Goal: Task Accomplishment & Management: Manage account settings

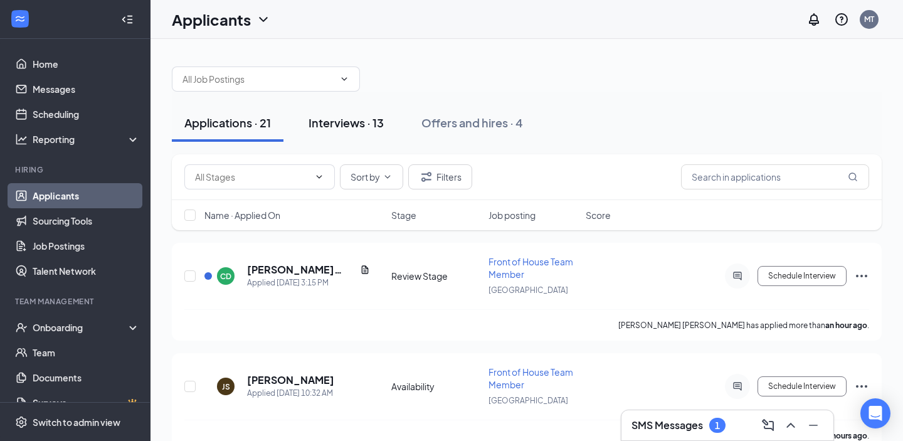
click at [354, 136] on button "Interviews · 13" at bounding box center [346, 123] width 100 height 38
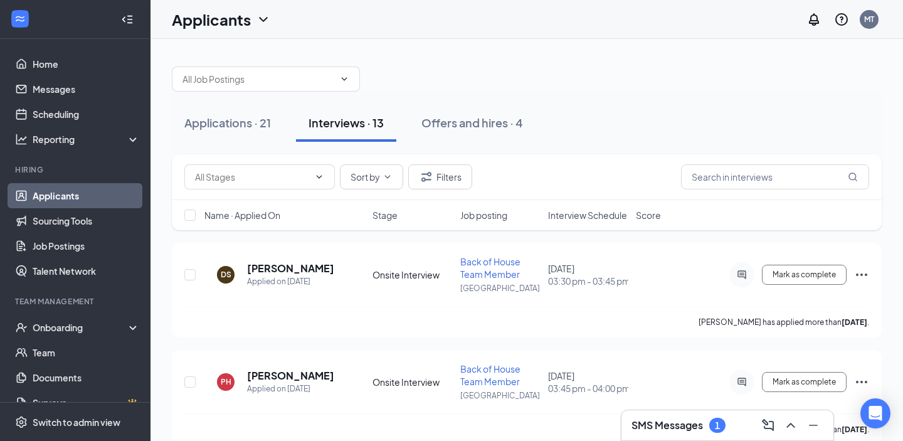
click at [589, 219] on span "Interview Schedule" at bounding box center [587, 215] width 79 height 13
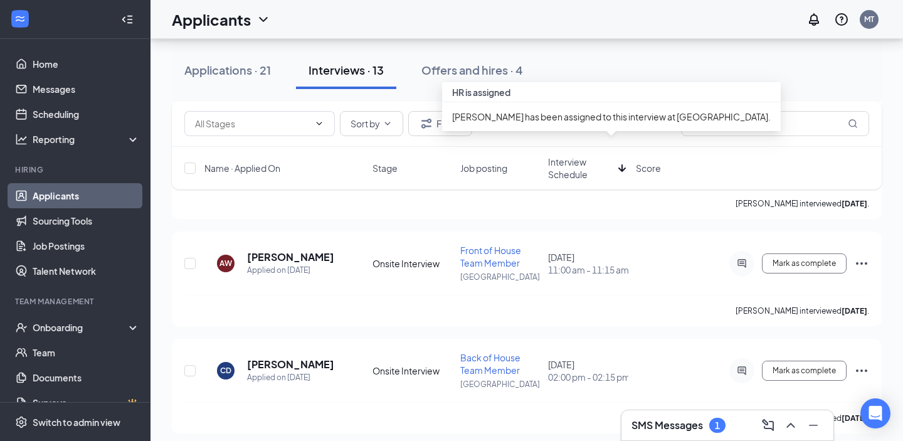
scroll to position [1212, 0]
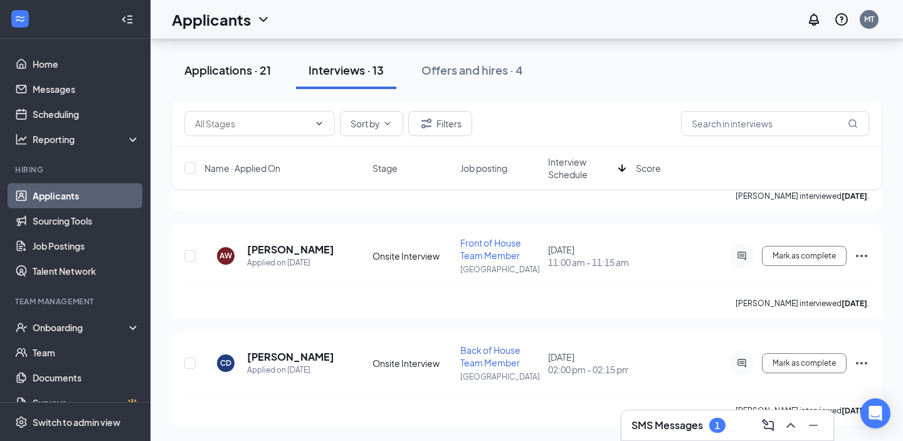
click at [240, 69] on div "Applications · 21" at bounding box center [227, 70] width 87 height 16
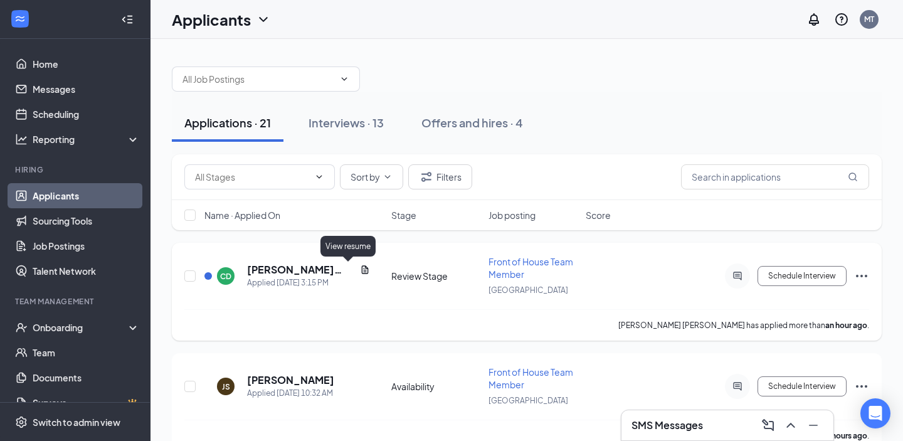
click at [360, 269] on icon "Document" at bounding box center [365, 270] width 10 height 10
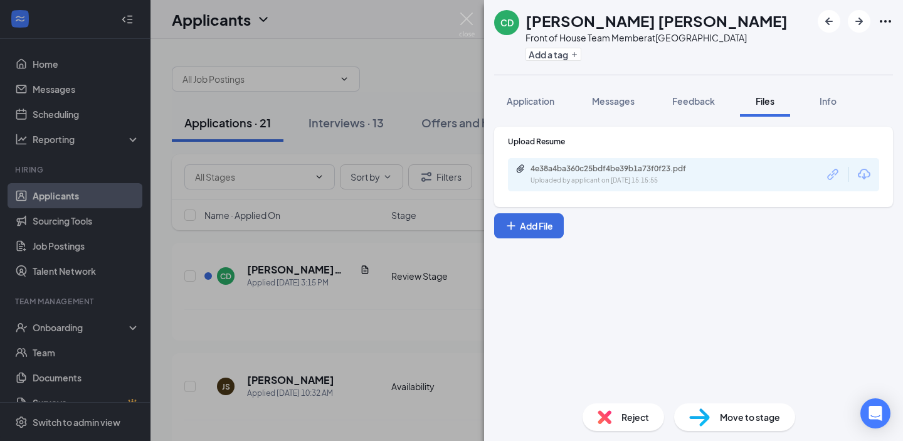
click at [596, 186] on div "4e38a4ba360c25bdf4be39b1a73f0f23.pdf Uploaded by applicant on [DATE] 15:15:55" at bounding box center [693, 174] width 371 height 33
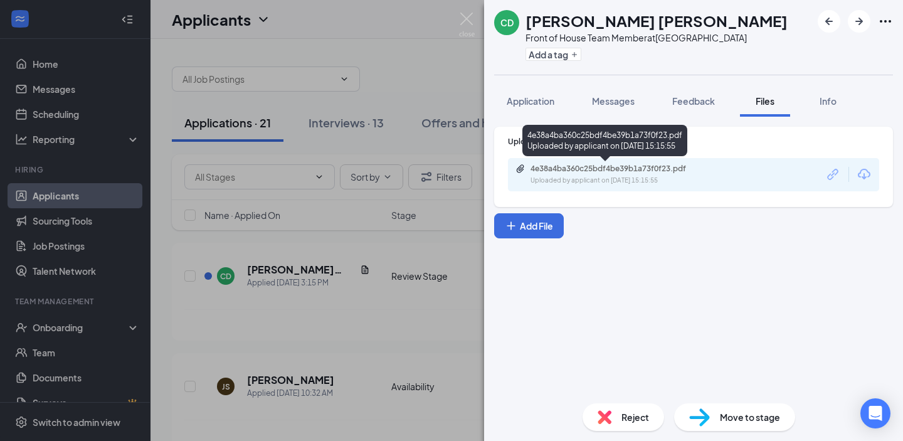
click at [597, 181] on div "Uploaded by applicant on [DATE] 15:15:55" at bounding box center [625, 181] width 188 height 10
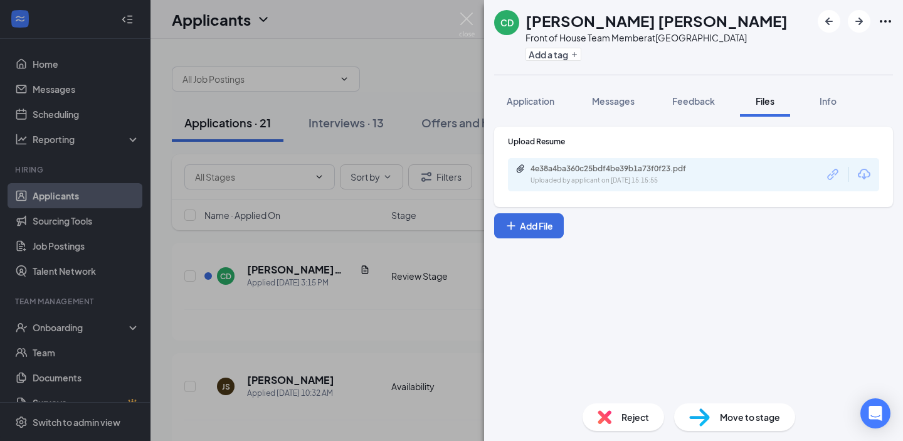
click at [476, 30] on div "[PERSON_NAME] Front of House Team Member at [GEOGRAPHIC_DATA] Add a tag Applica…" at bounding box center [451, 220] width 903 height 441
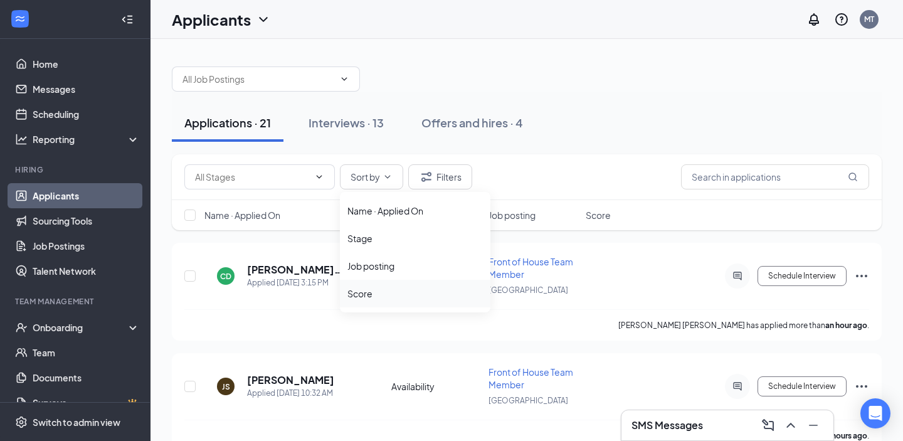
click at [388, 288] on div "Score" at bounding box center [416, 293] width 136 height 13
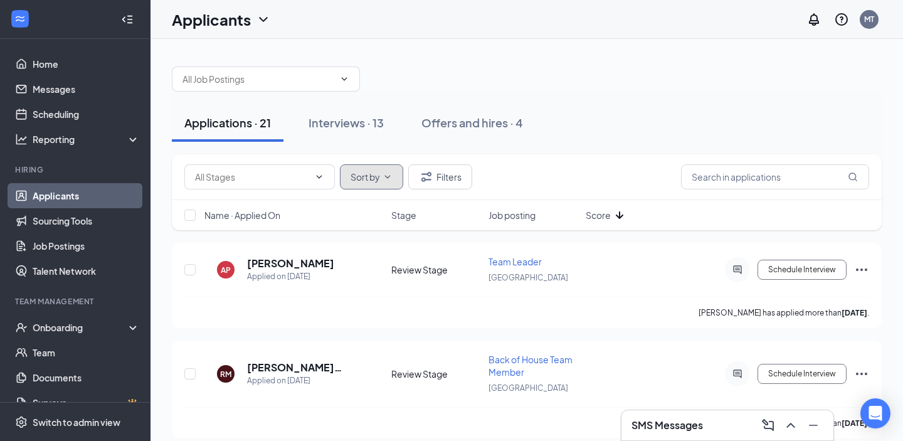
click at [380, 179] on span "Sort by" at bounding box center [365, 177] width 29 height 9
click at [377, 220] on li "Name · Applied On" at bounding box center [415, 211] width 151 height 28
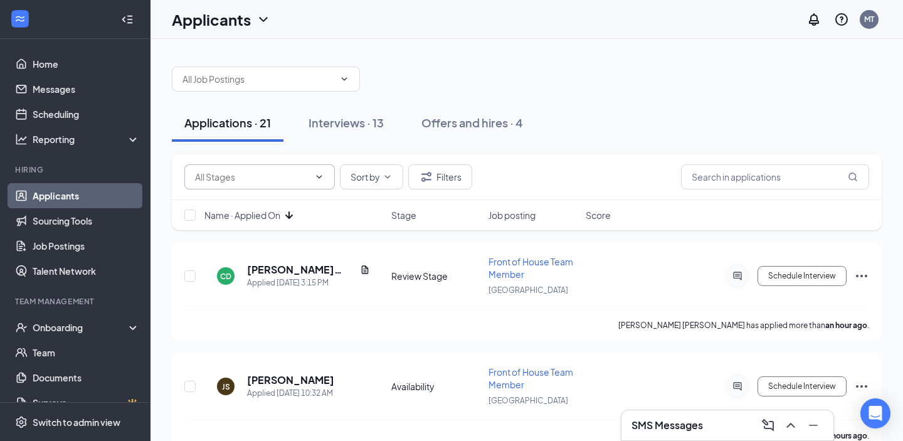
click at [292, 184] on span at bounding box center [259, 176] width 151 height 25
click at [320, 177] on icon "ChevronDown" at bounding box center [320, 176] width 6 height 3
click at [442, 185] on button "Filters" at bounding box center [440, 176] width 64 height 25
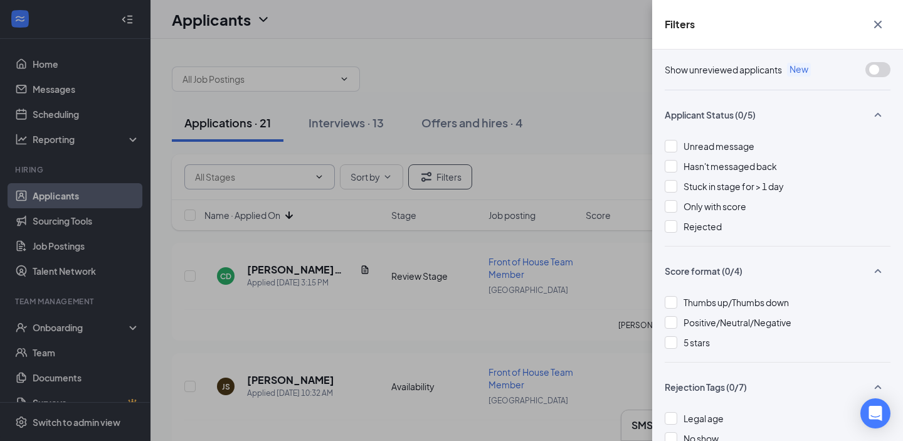
click at [502, 163] on div "Filters Show unreviewed applicants New Applicant Status (0/5) Unread message Ha…" at bounding box center [451, 220] width 903 height 441
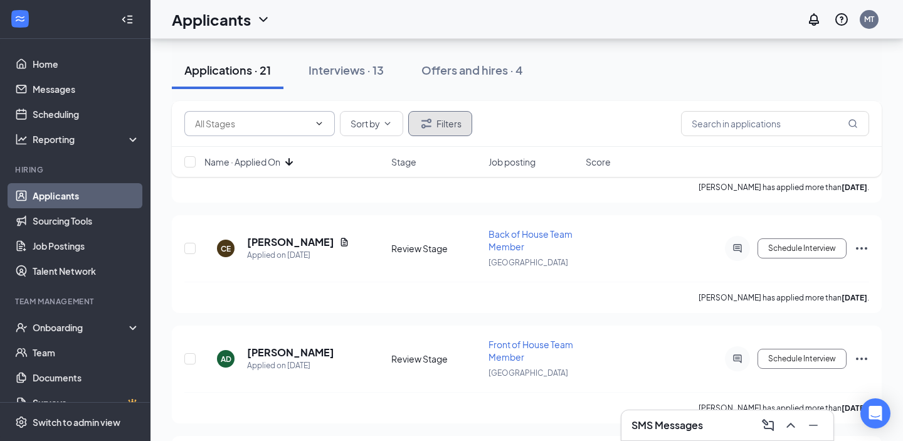
scroll to position [1447, 0]
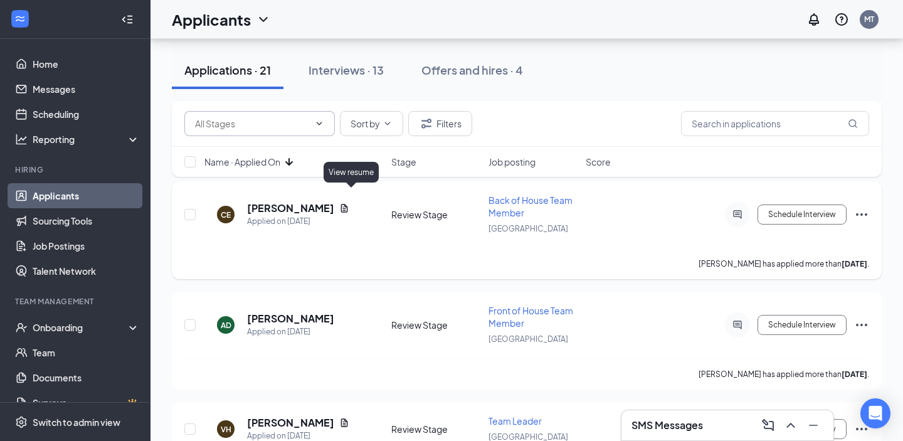
click at [349, 203] on icon "Document" at bounding box center [344, 208] width 10 height 10
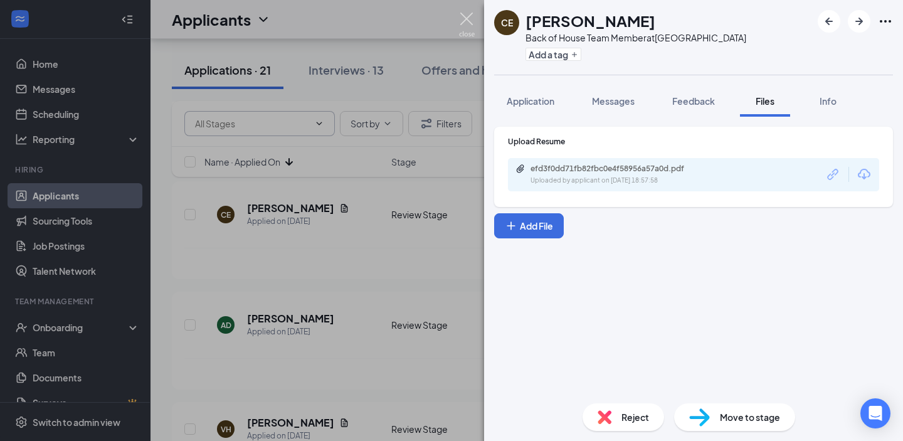
click at [467, 18] on img at bounding box center [467, 25] width 16 height 24
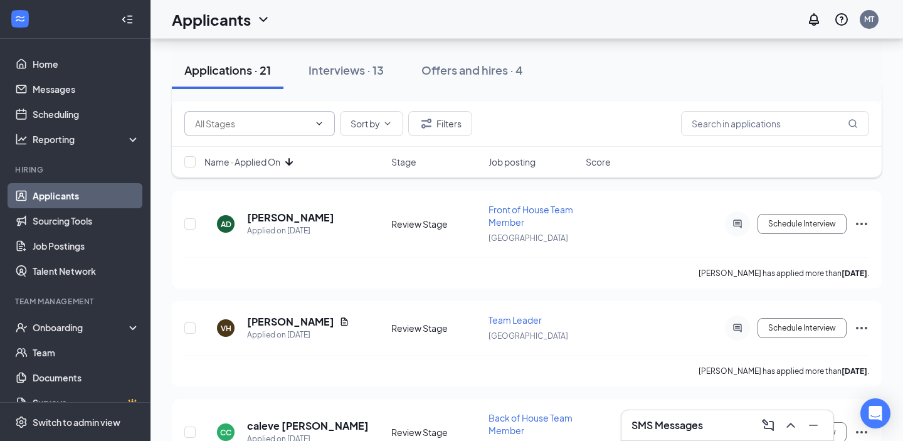
scroll to position [1577, 0]
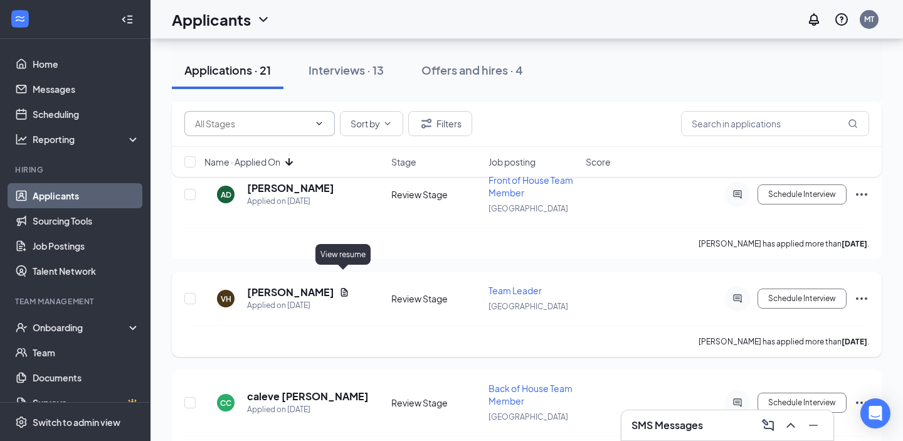
click at [341, 288] on icon "Document" at bounding box center [344, 292] width 7 height 8
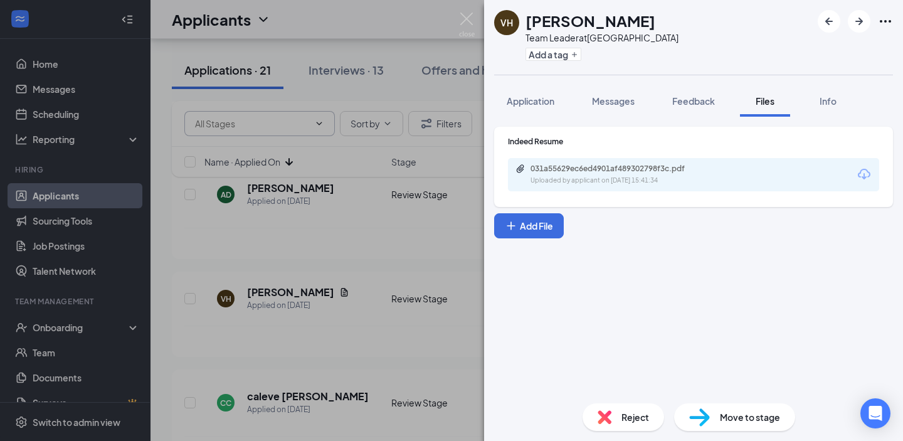
click at [554, 164] on div "031a55629ec6ed4901af489302798f3c.pdf" at bounding box center [619, 169] width 176 height 10
click at [471, 21] on img at bounding box center [467, 25] width 16 height 24
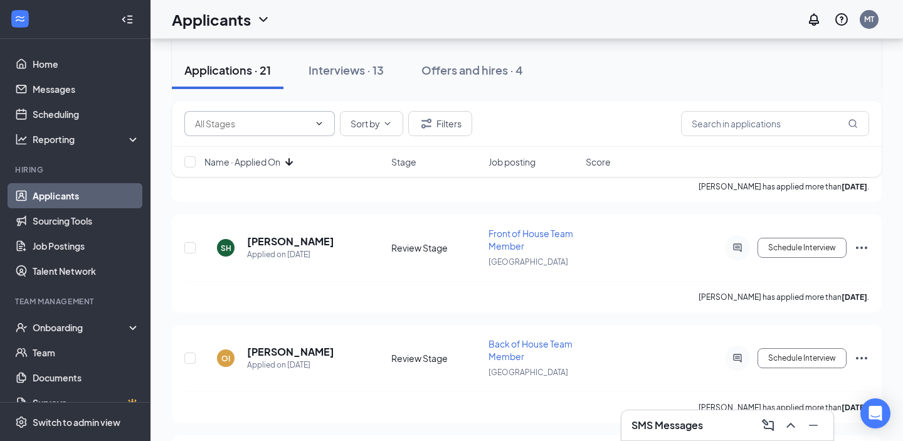
scroll to position [2042, 0]
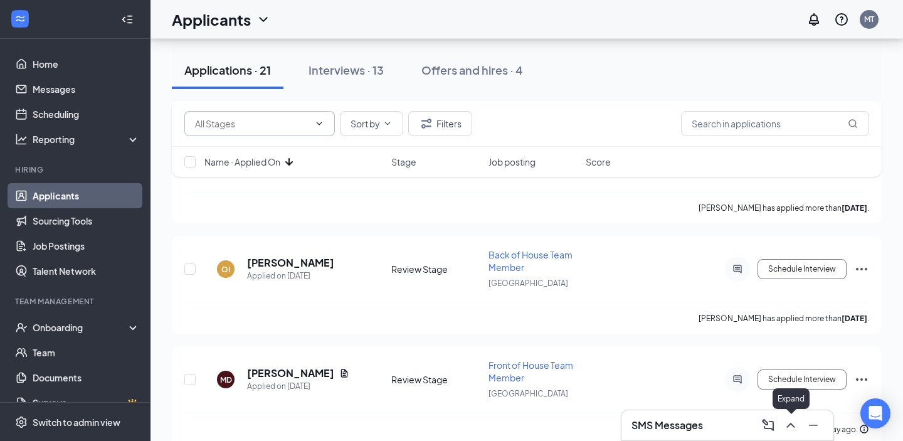
click at [791, 425] on icon "ChevronUp" at bounding box center [791, 425] width 15 height 15
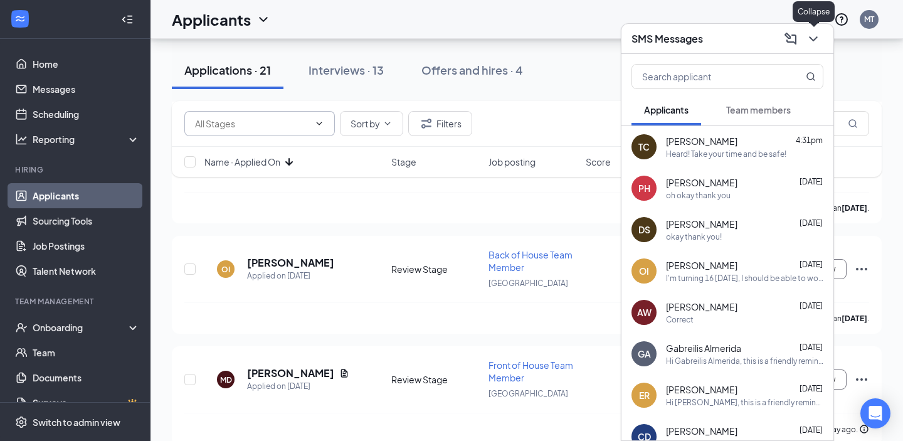
click at [819, 40] on icon "ChevronDown" at bounding box center [813, 38] width 15 height 15
